Goal: Transaction & Acquisition: Purchase product/service

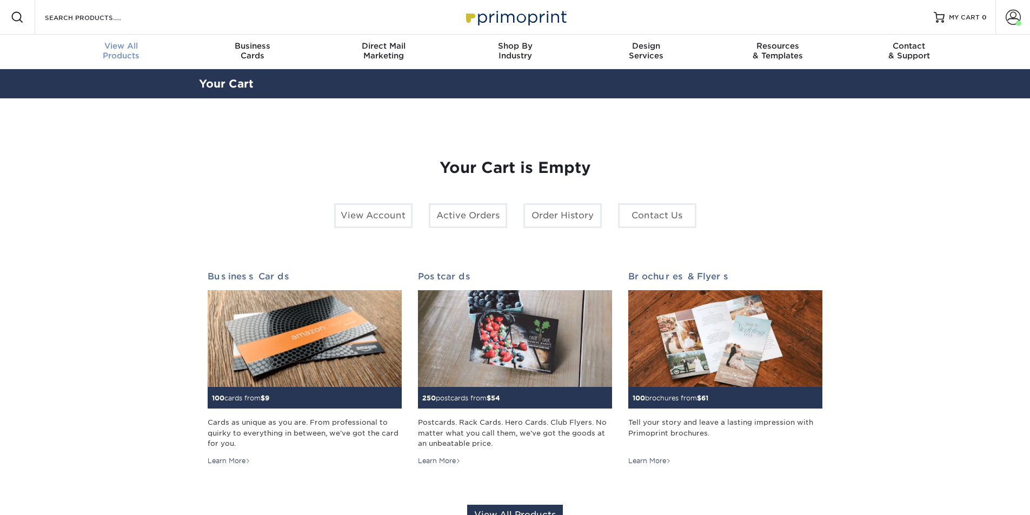
click at [116, 48] on span "View All" at bounding box center [121, 46] width 131 height 10
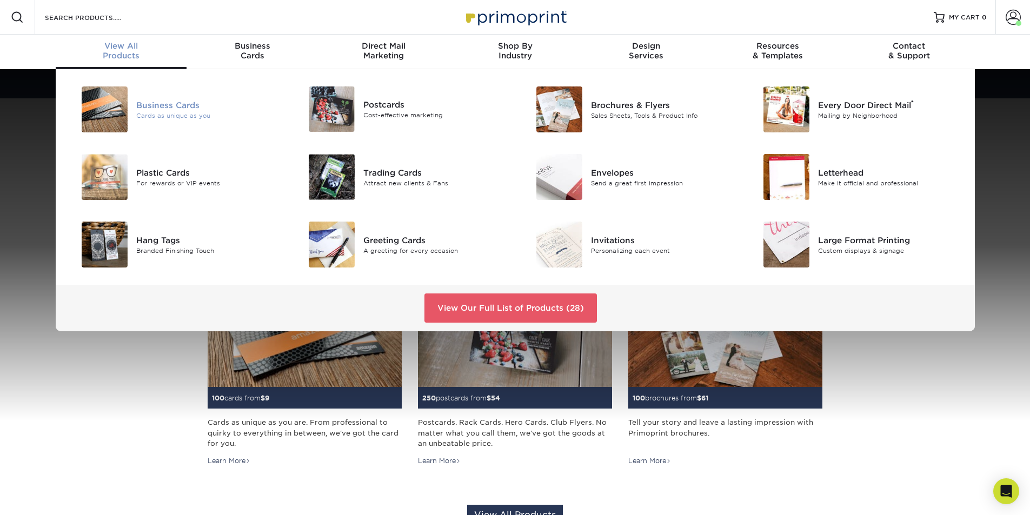
click at [164, 114] on div "Cards as unique as you" at bounding box center [207, 115] width 143 height 9
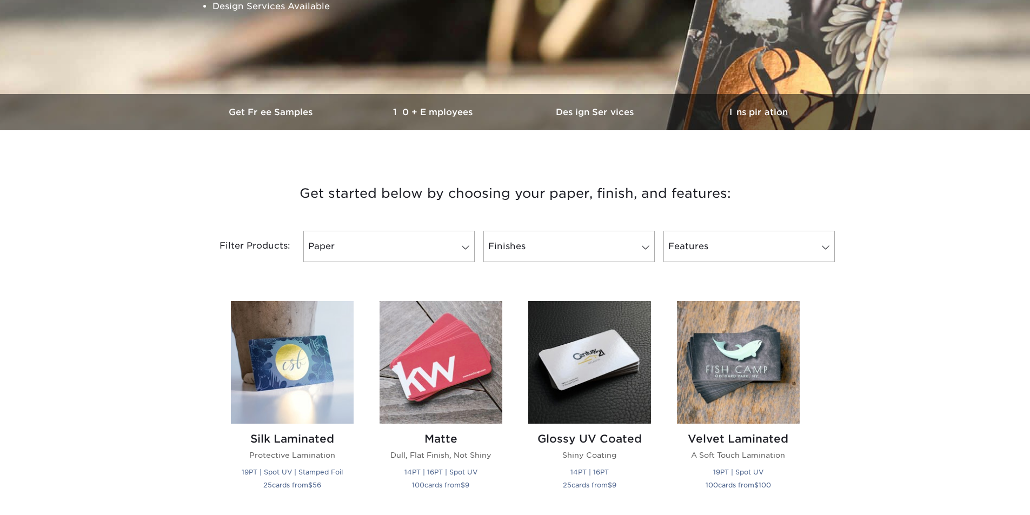
scroll to position [270, 0]
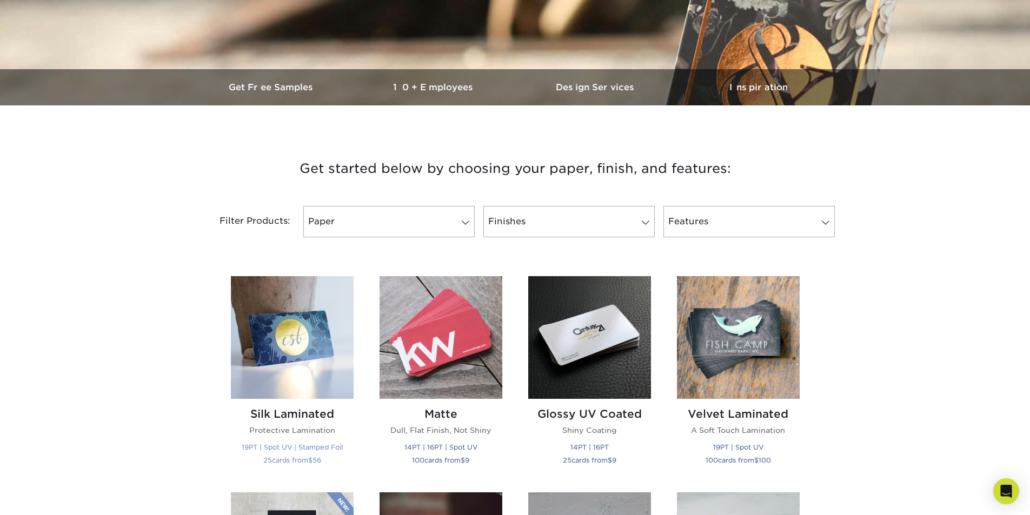
click at [310, 365] on img at bounding box center [292, 337] width 123 height 123
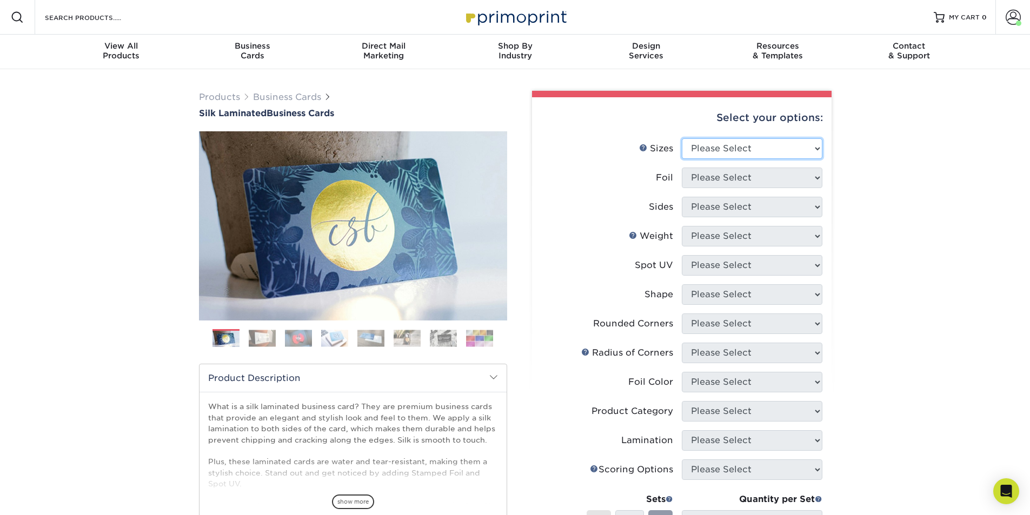
click at [813, 148] on select "Please Select 1.5" x 3.5" - Mini 1.75" x 3.5" - Mini 2" x 2" - Square 2" x 3" -…" at bounding box center [751, 148] width 141 height 21
select select "2.00x3.50"
click at [681, 138] on select "Please Select 1.5" x 3.5" - Mini 1.75" x 3.5" - Mini 2" x 2" - Square 2" x 3" -…" at bounding box center [751, 148] width 141 height 21
click at [751, 176] on select "Please Select Yes No" at bounding box center [751, 178] width 141 height 21
select select "1"
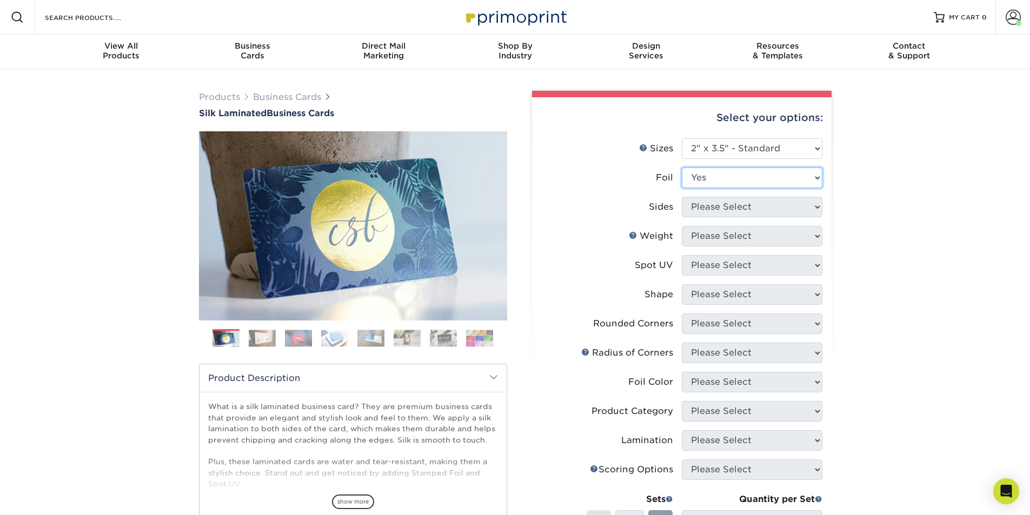
click at [681, 168] on select "Please Select Yes No" at bounding box center [751, 178] width 141 height 21
click at [740, 211] on select "Please Select Print Both Sides - Foil Both Sides Print Both Sides - Foil Front …" at bounding box center [751, 207] width 141 height 21
select select "34527644-b4fd-4ffb-9092-1318eefcd9d9"
click at [681, 197] on select "Please Select Print Both Sides - Foil Both Sides Print Both Sides - Foil Front …" at bounding box center [751, 207] width 141 height 21
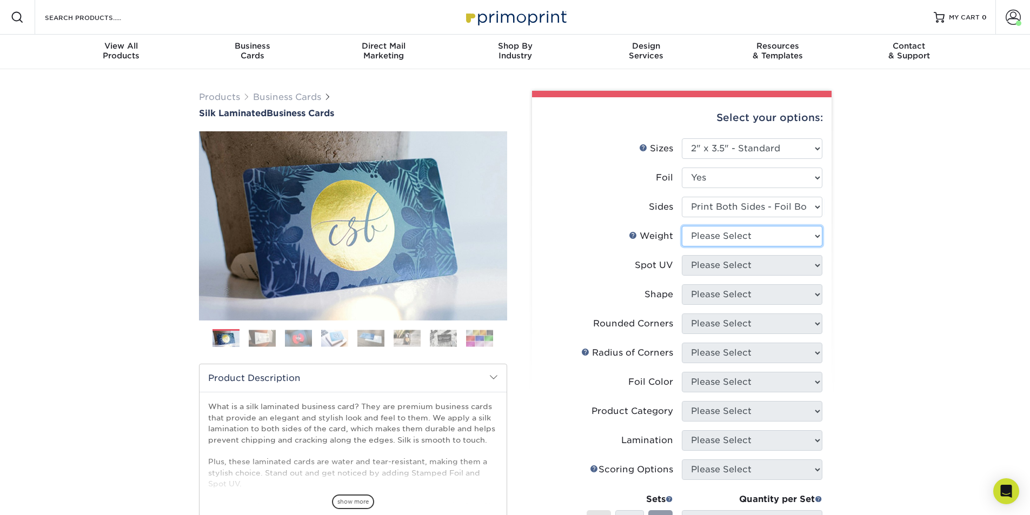
click at [744, 236] on select "Please Select 16PT" at bounding box center [751, 236] width 141 height 21
select select "16PT"
click at [681, 226] on select "Please Select 16PT" at bounding box center [751, 236] width 141 height 21
click at [743, 264] on select "Please Select No Spot UV Front and Back (Both Sides) Front Only Back Only" at bounding box center [751, 265] width 141 height 21
select select "3"
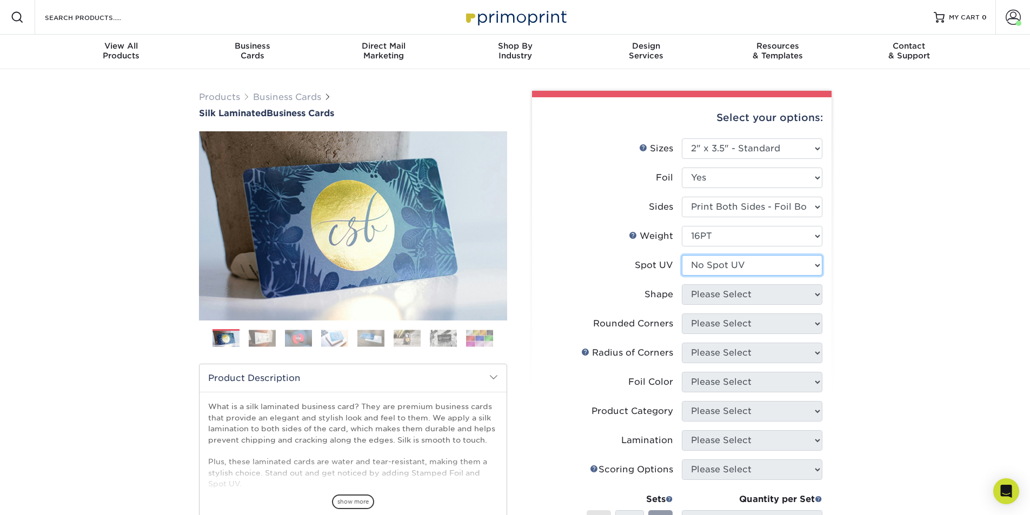
click at [681, 255] on select "Please Select No Spot UV Front and Back (Both Sides) Front Only Back Only" at bounding box center [751, 265] width 141 height 21
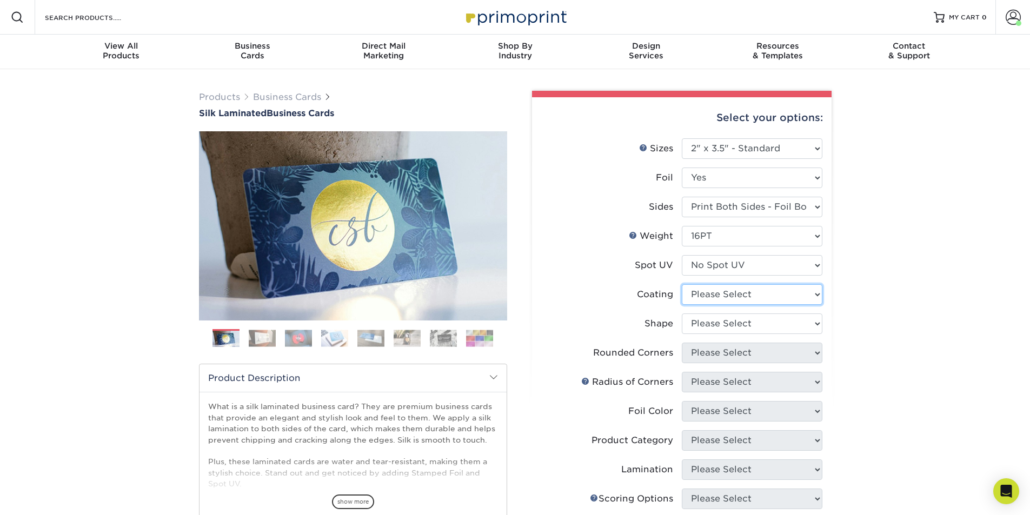
click at [739, 293] on select at bounding box center [751, 294] width 141 height 21
select select "3e7618de-abca-4bda-9f97-8b9129e913d8"
click at [681, 284] on select at bounding box center [751, 294] width 141 height 21
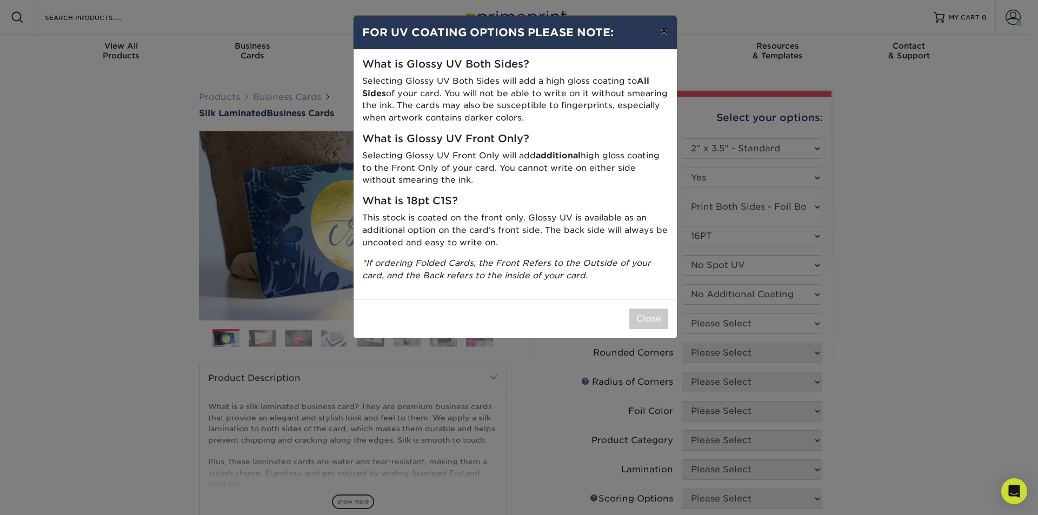
click at [659, 30] on button "×" at bounding box center [663, 31] width 25 height 30
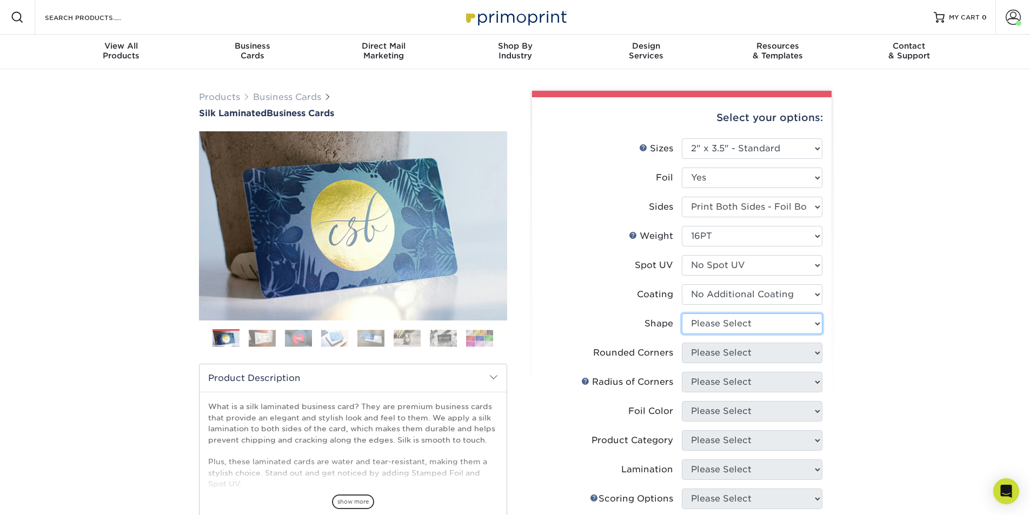
click at [718, 323] on select "Please Select Standard" at bounding box center [751, 323] width 141 height 21
select select "standard"
click at [681, 313] on select "Please Select Standard" at bounding box center [751, 323] width 141 height 21
click at [726, 356] on select "Please Select Yes - Round 2 Corners Yes - Round 4 Corners No" at bounding box center [751, 353] width 141 height 21
select select "7672df9e-0e0a-464d-8e1f-920c575e4da3"
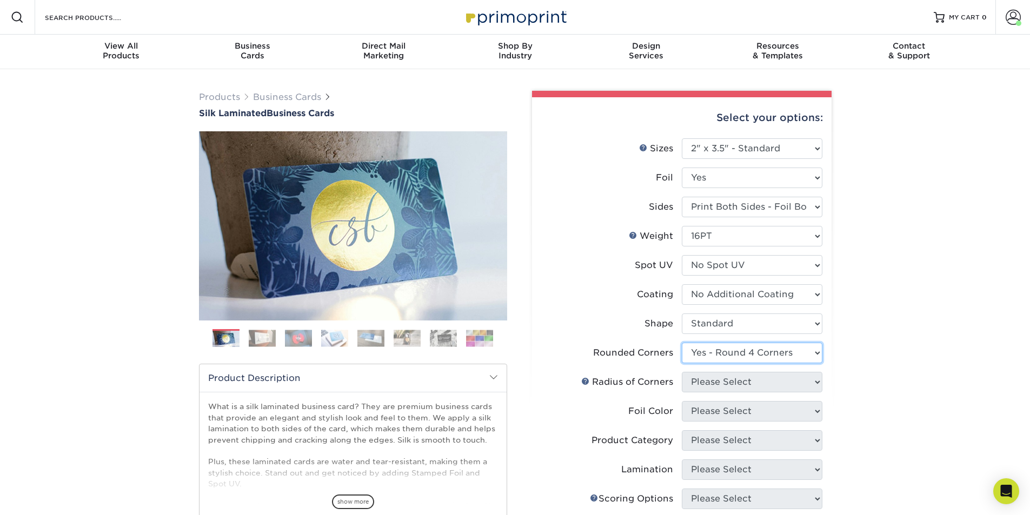
click at [681, 343] on select "Please Select Yes - Round 2 Corners Yes - Round 4 Corners No" at bounding box center [751, 353] width 141 height 21
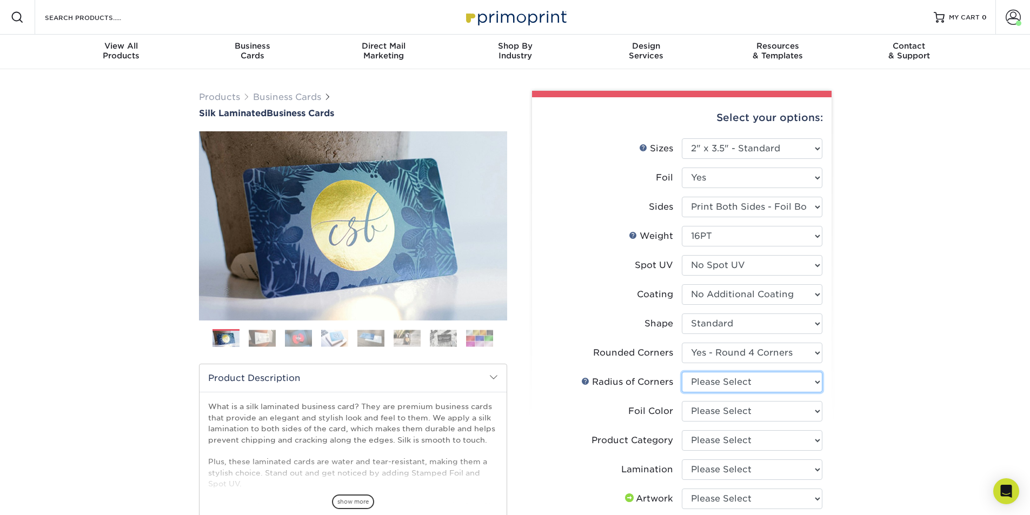
click at [725, 382] on select "Please Select Rounded 1/8" Rounded 1/4"" at bounding box center [751, 382] width 141 height 21
select select "479fbfe7-6a0c-4895-8c9a-81739b7486c9"
click at [681, 372] on select "Please Select Rounded 1/8" Rounded 1/4"" at bounding box center [751, 382] width 141 height 21
click at [730, 409] on select "Please Select Silver Foil Black Foil Blue Foil Copper Foil Gold Foil Red Foil R…" at bounding box center [751, 411] width 141 height 21
select select "a834dd52-fe06-4ed6-9a86-5bd3c2d02515"
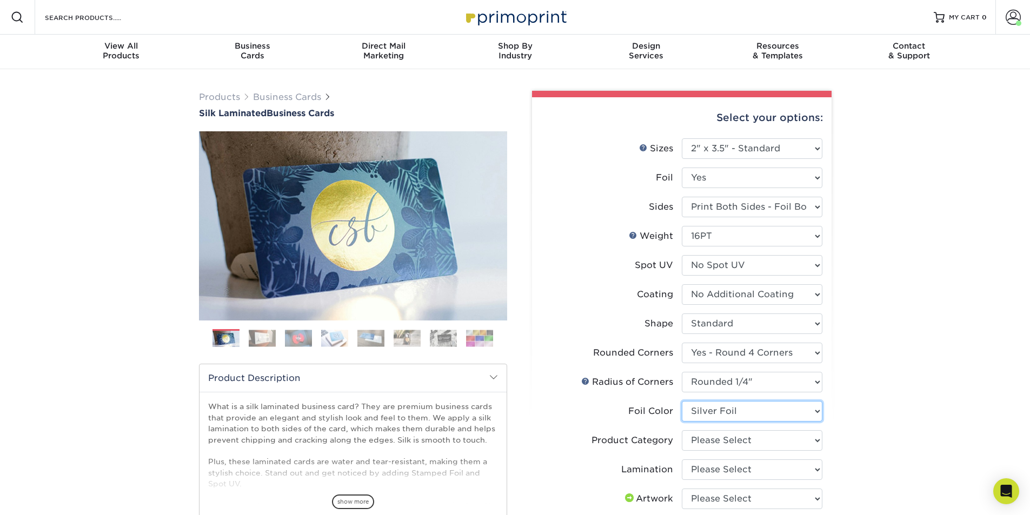
click at [681, 401] on select "Please Select Silver Foil Black Foil Blue Foil Copper Foil Gold Foil Red Foil R…" at bounding box center [751, 411] width 141 height 21
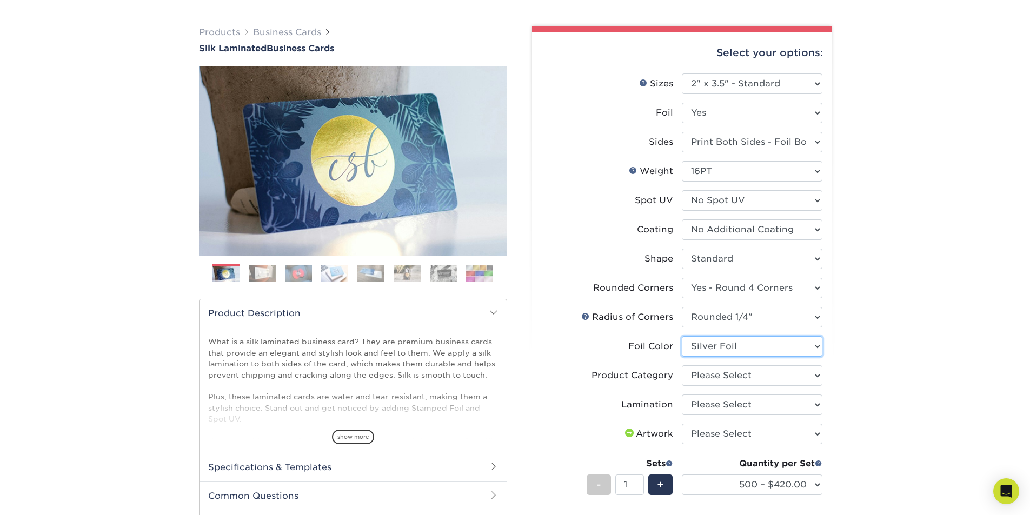
scroll to position [108, 0]
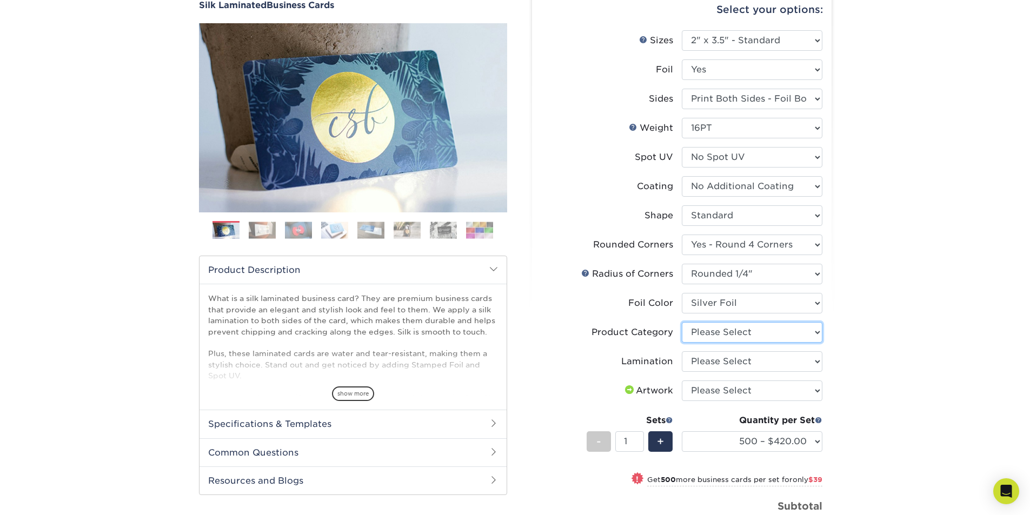
click at [735, 329] on select "Please Select Business Cards" at bounding box center [751, 332] width 141 height 21
select select "3b5148f1-0588-4f88-a218-97bcfdce65c1"
click at [681, 322] on select "Please Select Business Cards" at bounding box center [751, 332] width 141 height 21
click at [733, 365] on select "Please Select Silk" at bounding box center [751, 361] width 141 height 21
select select "ccacb42f-45f7-42d3-bbd3-7c8421cf37f0"
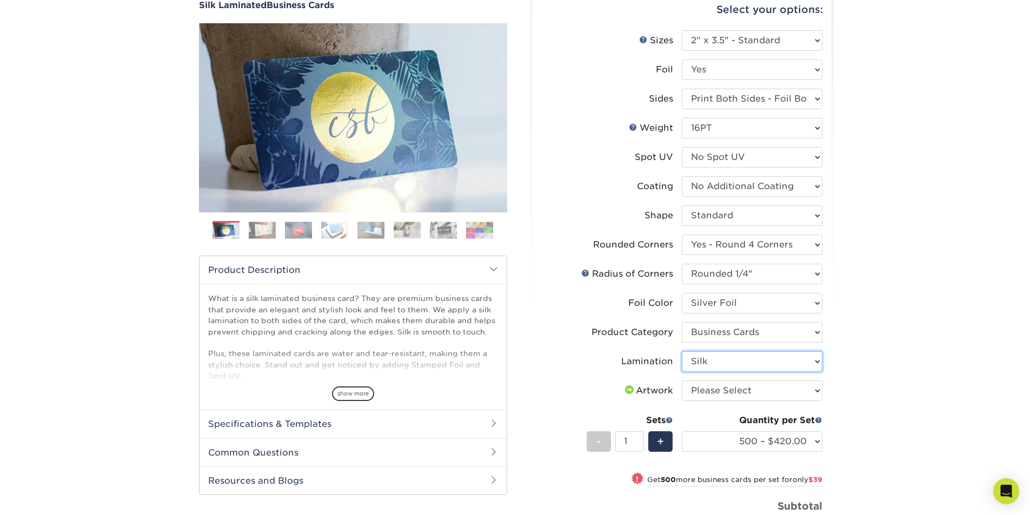
click at [681, 351] on select "Please Select Silk" at bounding box center [751, 361] width 141 height 21
click at [730, 390] on select "Please Select I will upload files I need a design - $100" at bounding box center [751, 390] width 141 height 21
select select "upload"
click at [681, 380] on select "Please Select I will upload files I need a design - $100" at bounding box center [751, 390] width 141 height 21
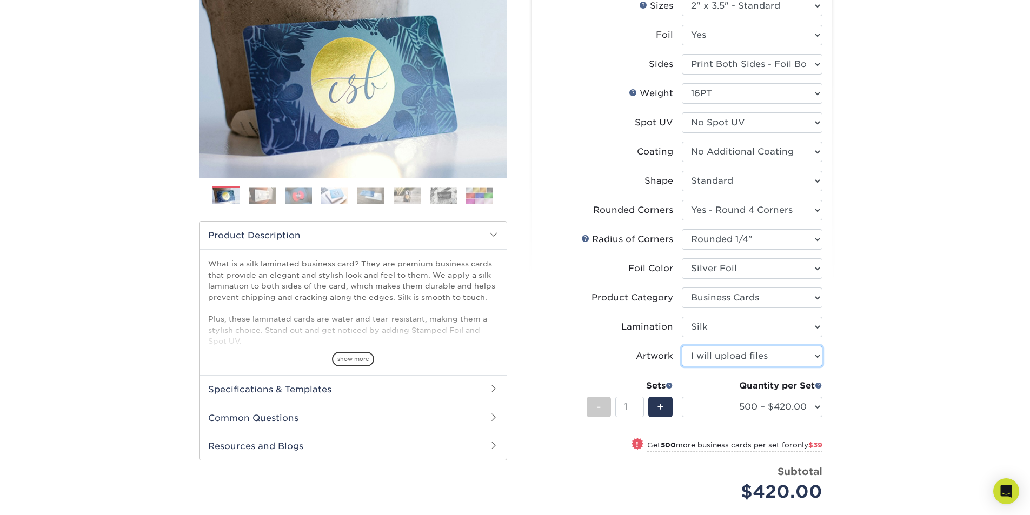
scroll to position [162, 0]
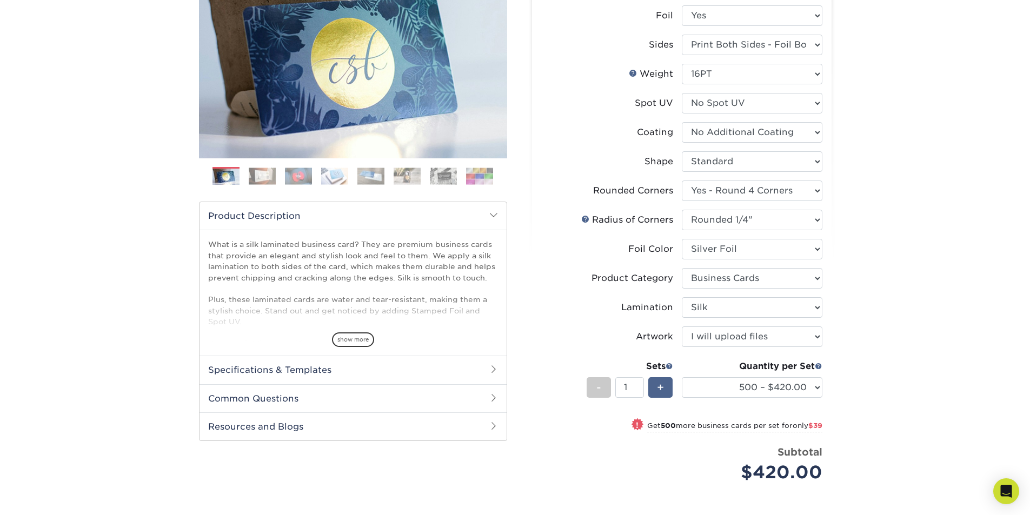
click at [662, 384] on span "+" at bounding box center [660, 387] width 7 height 16
click at [604, 387] on div "-" at bounding box center [598, 387] width 24 height 21
type input "1"
click at [818, 383] on select "500 – $420.00 1000 – $459.00 2500 – $1025.00 5000 – $1914.00" at bounding box center [751, 387] width 141 height 21
select select "1000 – $459.00"
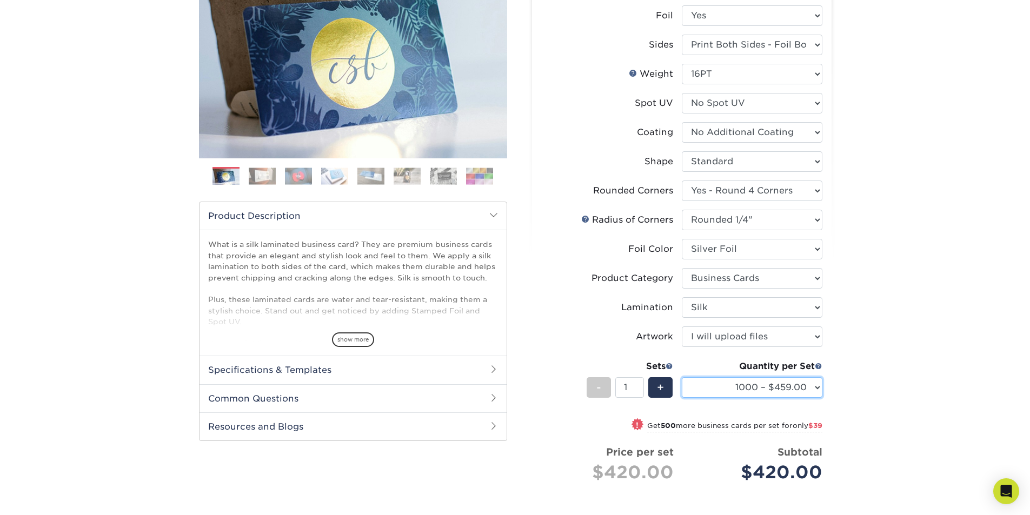
click at [681, 377] on select "500 – $420.00 1000 – $459.00 2500 – $1025.00 5000 – $1914.00" at bounding box center [751, 387] width 141 height 21
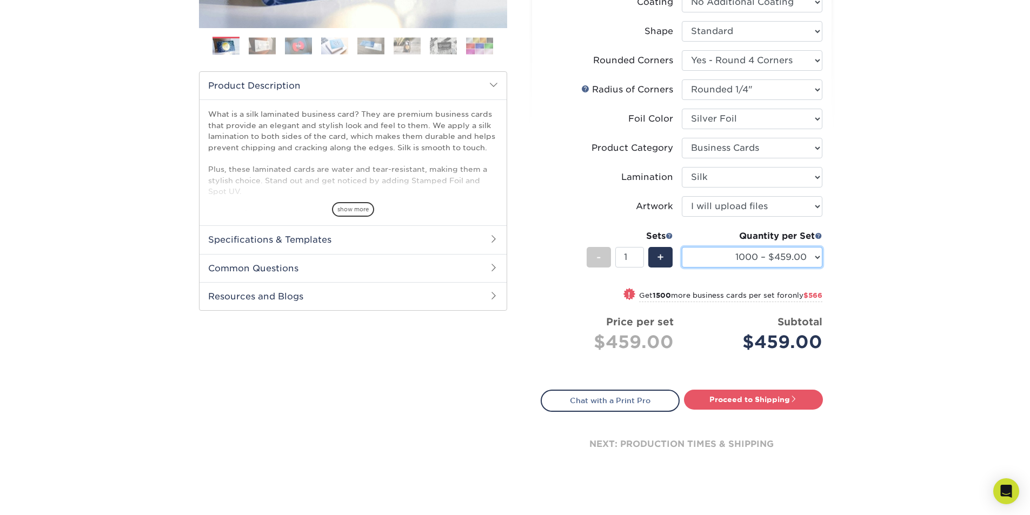
scroll to position [324, 0]
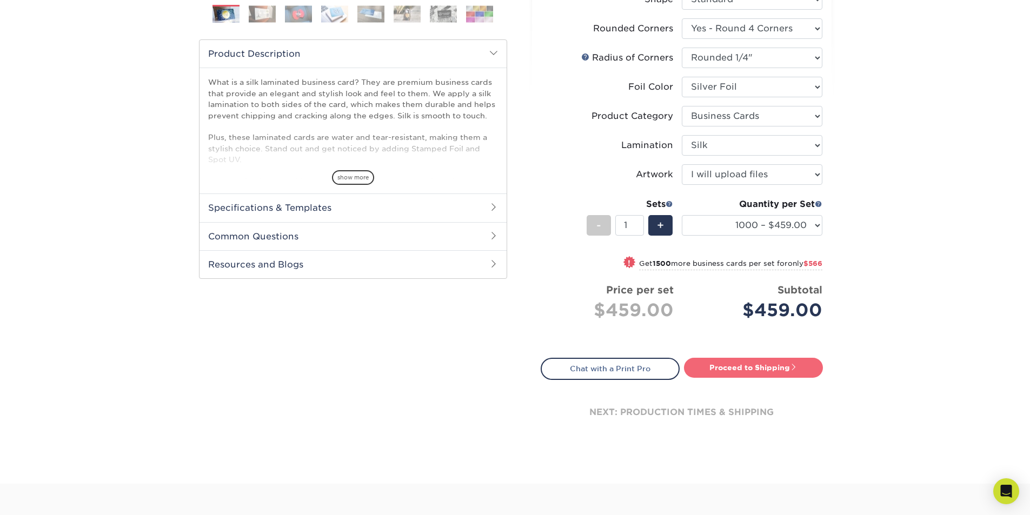
click at [743, 369] on link "Proceed to Shipping" at bounding box center [753, 367] width 139 height 19
type input "Set 1"
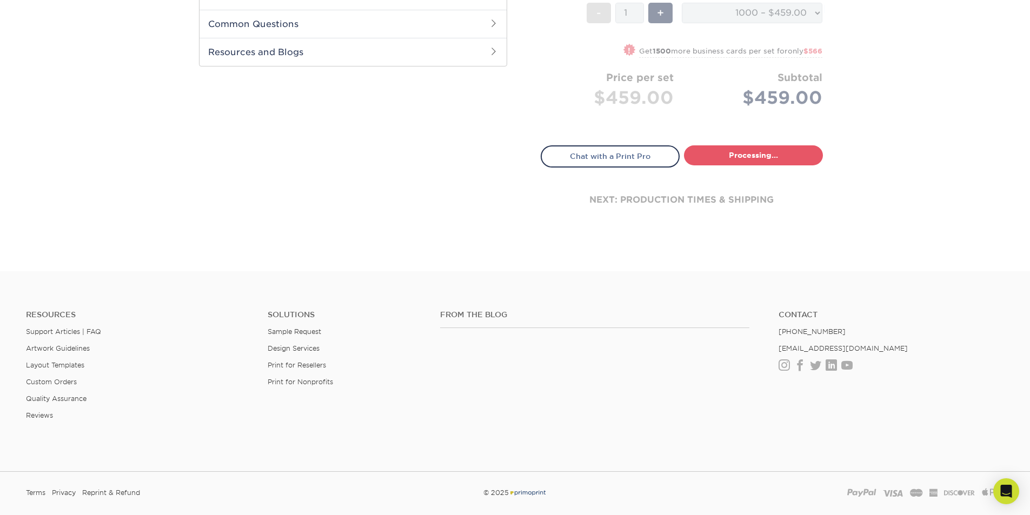
select select "ed84ae4c-9216-4281-92d9-cca4c0cbe6fb"
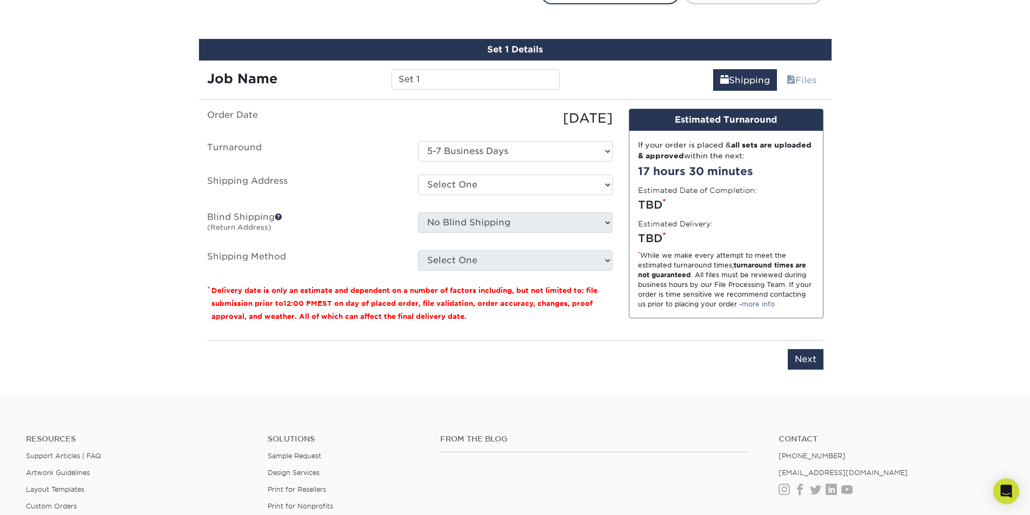
scroll to position [712, 0]
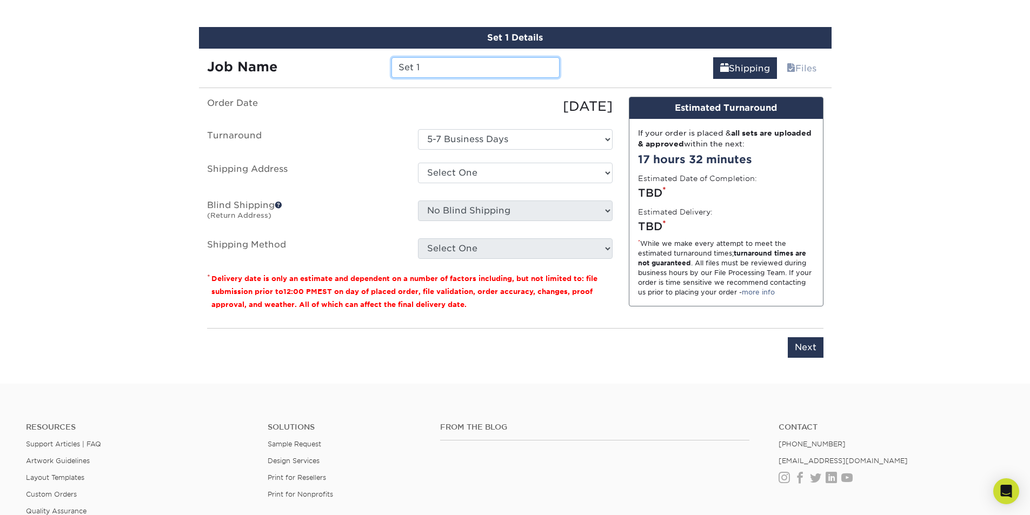
click at [432, 68] on input "Set 1" at bounding box center [475, 67] width 168 height 21
type input "S"
type input "[PERSON_NAME]"
click at [605, 176] on select "Select One 10949 Airline Hwy + Add New Address" at bounding box center [515, 173] width 195 height 21
select select "89646"
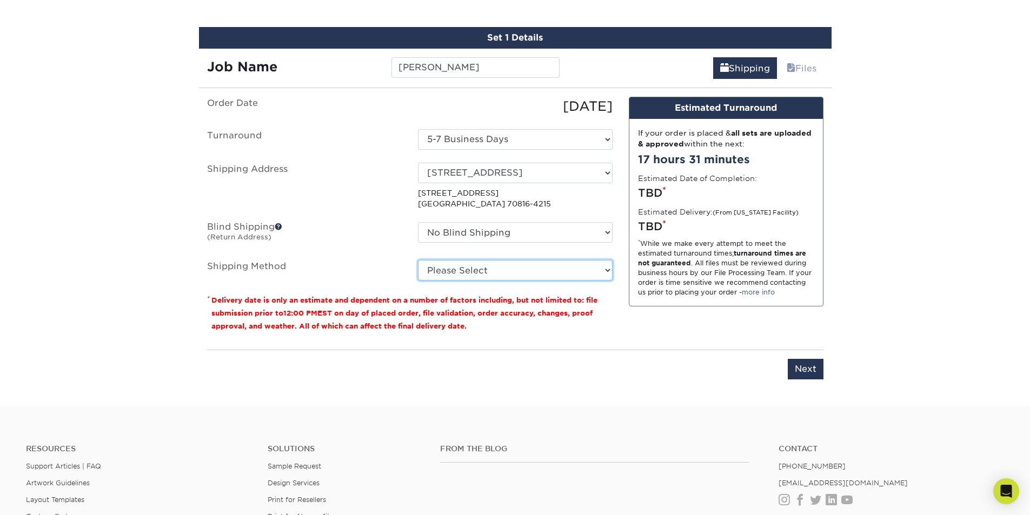
click at [609, 270] on select "Please Select Ground Shipping (+$8.96) 3 Day Shipping Service (+$15.58) 2 Day A…" at bounding box center [515, 270] width 195 height 21
select select "03"
click at [418, 260] on select "Please Select Ground Shipping (+$8.96) 3 Day Shipping Service (+$15.58) 2 Day A…" at bounding box center [515, 270] width 195 height 21
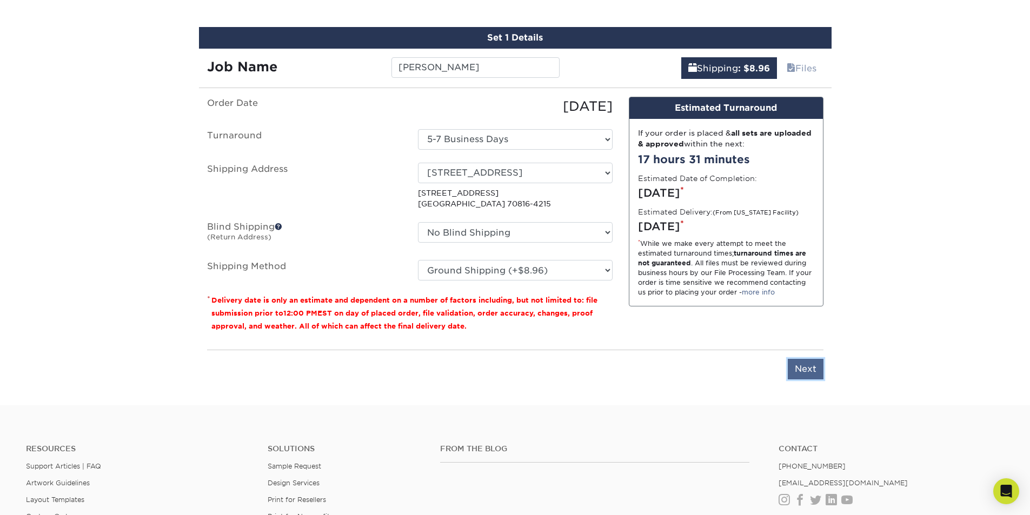
click at [815, 369] on input "Next" at bounding box center [805, 369] width 36 height 21
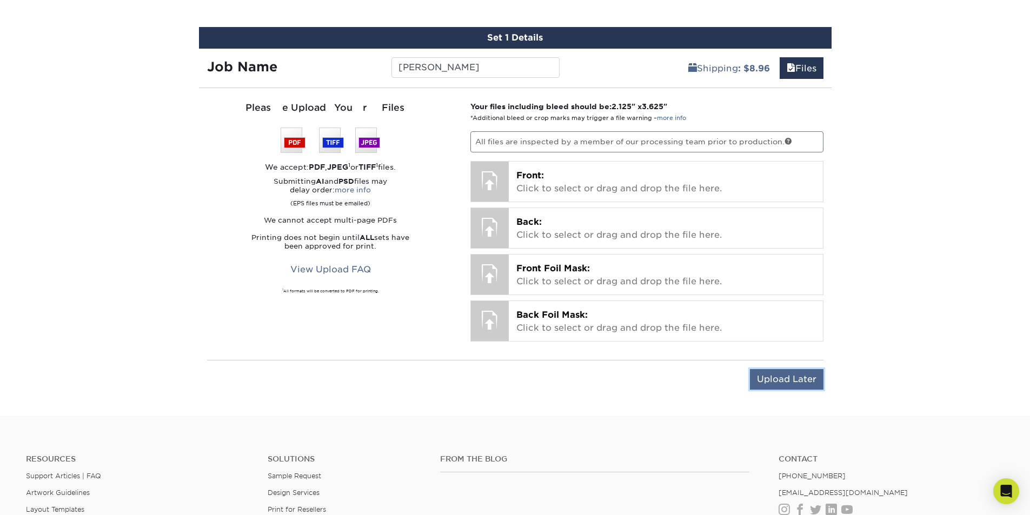
click at [795, 379] on input "Upload Later" at bounding box center [787, 379] width 74 height 21
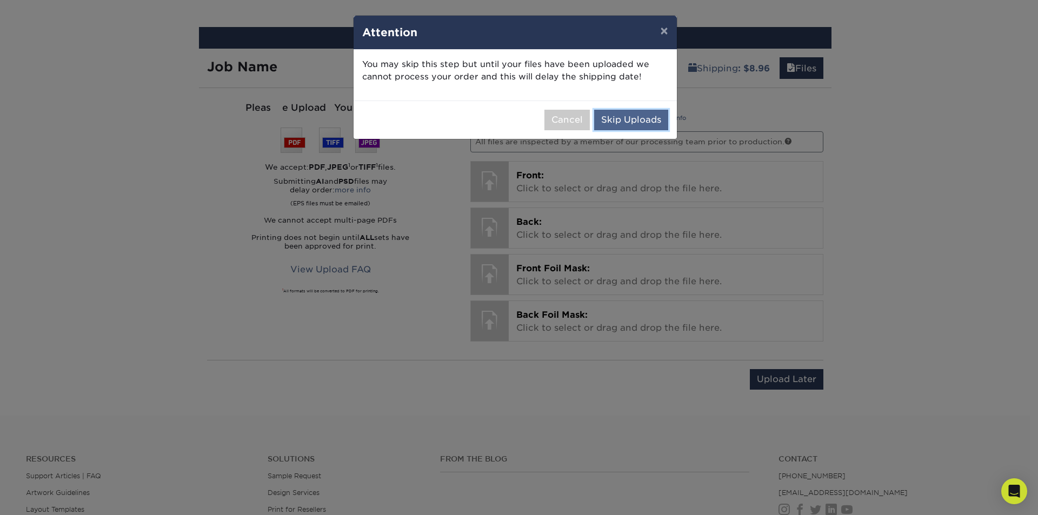
click at [616, 117] on button "Skip Uploads" at bounding box center [631, 120] width 74 height 21
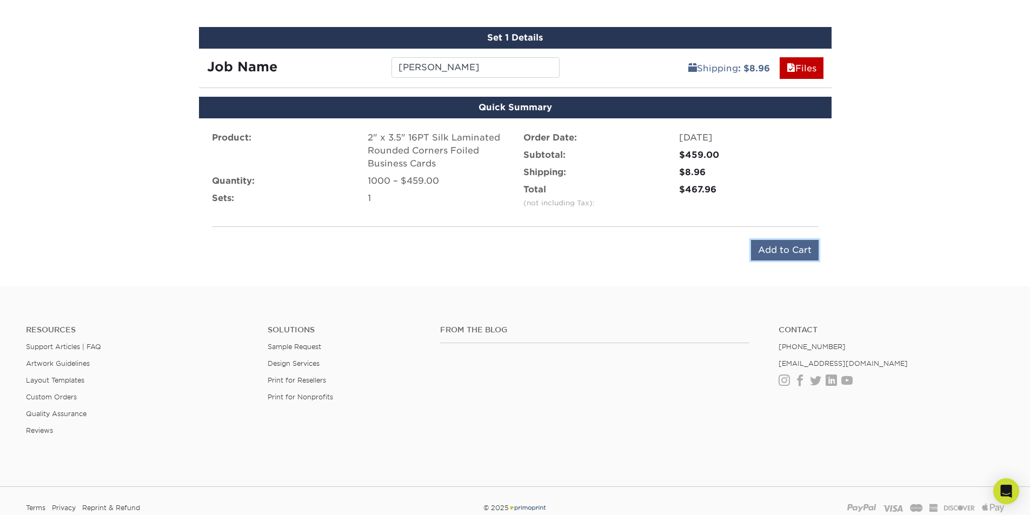
click at [774, 253] on input "Add to Cart" at bounding box center [785, 250] width 68 height 21
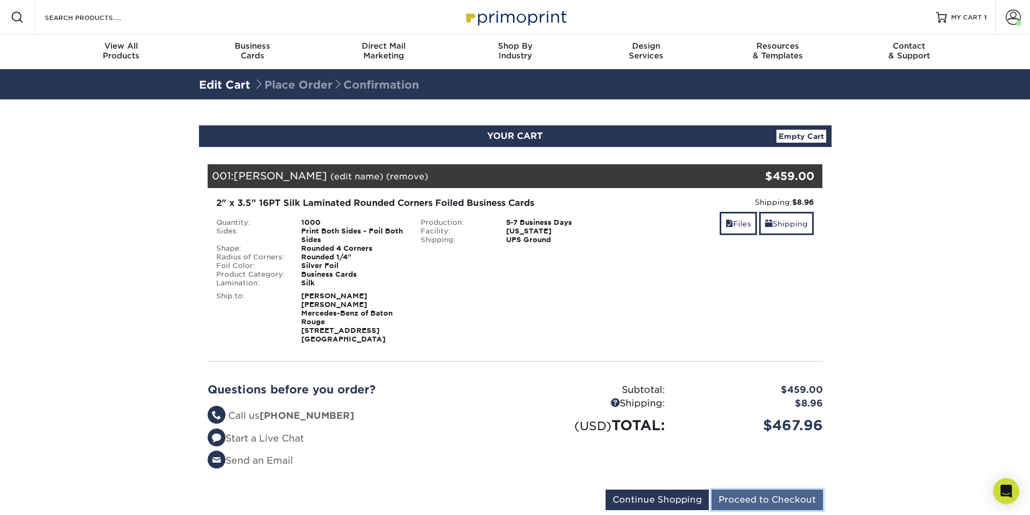
click at [759, 493] on input "Proceed to Checkout" at bounding box center [766, 500] width 111 height 21
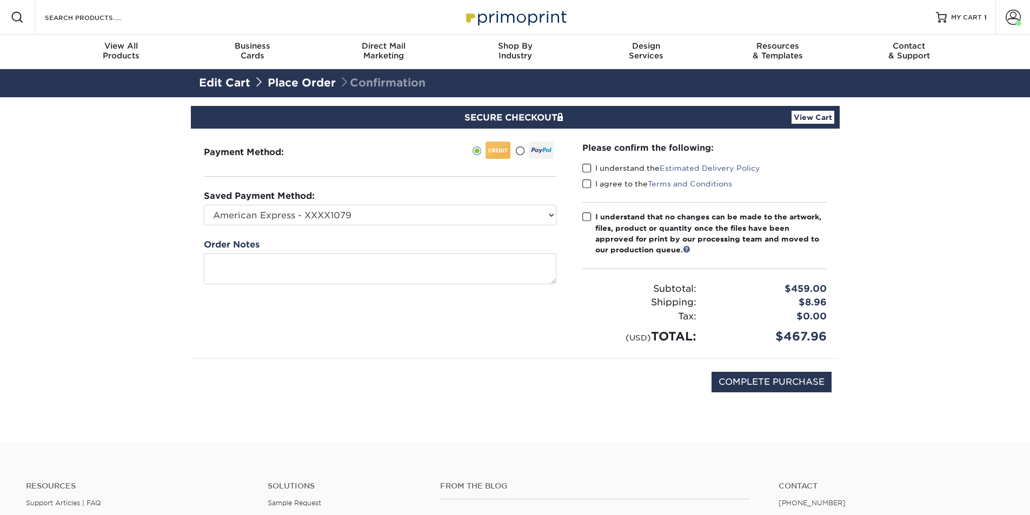
click at [587, 167] on span at bounding box center [586, 168] width 9 height 10
click at [0, 0] on input "I understand the Estimated Delivery Policy" at bounding box center [0, 0] width 0 height 0
click at [586, 183] on span at bounding box center [586, 184] width 9 height 10
click at [0, 0] on input "I agree to the Terms and Conditions" at bounding box center [0, 0] width 0 height 0
click at [586, 215] on span at bounding box center [586, 217] width 9 height 10
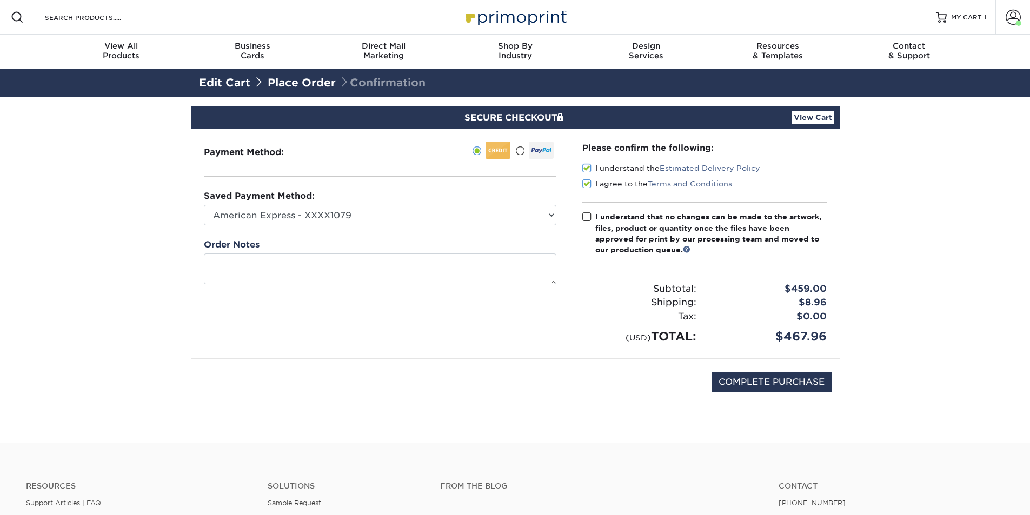
click at [0, 0] on input "I understand that no changes can be made to the artwork, files, product or quan…" at bounding box center [0, 0] width 0 height 0
click at [768, 385] on input "COMPLETE PURCHASE" at bounding box center [771, 382] width 120 height 21
type input "PROCESSING, PLEASE WAIT..."
